Goal: Check status: Check status

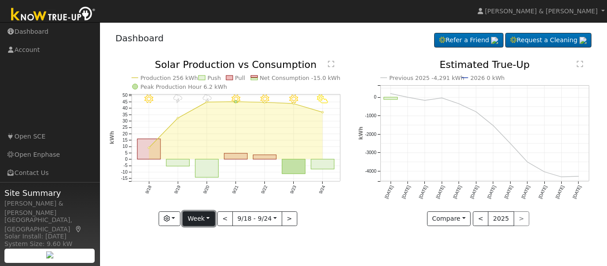
click at [197, 214] on button "Week" at bounding box center [199, 219] width 32 height 15
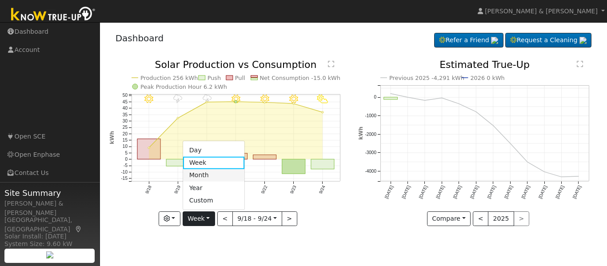
click at [206, 178] on link "Month" at bounding box center [214, 175] width 62 height 12
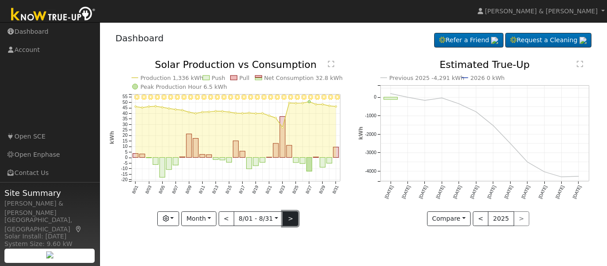
click at [288, 218] on button ">" at bounding box center [291, 219] width 16 height 15
type input "[DATE]"
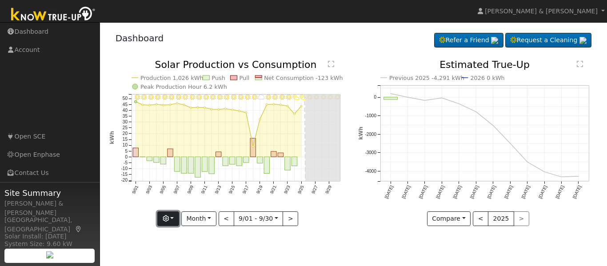
click at [176, 221] on button "button" at bounding box center [168, 219] width 22 height 15
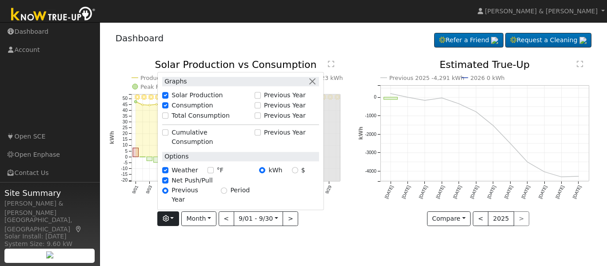
click at [273, 100] on label "Previous Year" at bounding box center [285, 95] width 42 height 9
click at [261, 99] on input "Previous Year" at bounding box center [258, 95] width 6 height 6
checkbox input "true"
click at [315, 86] on button "button" at bounding box center [312, 81] width 9 height 9
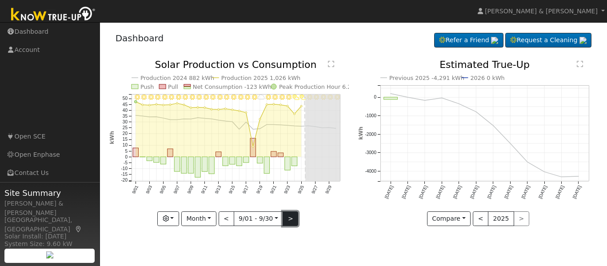
click at [293, 222] on button ">" at bounding box center [291, 219] width 16 height 15
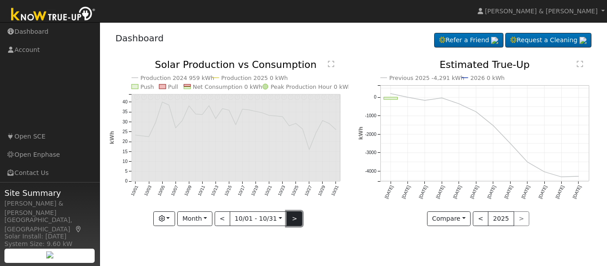
click at [292, 223] on button ">" at bounding box center [295, 219] width 16 height 15
type input "[DATE]"
